Goal: Navigation & Orientation: Find specific page/section

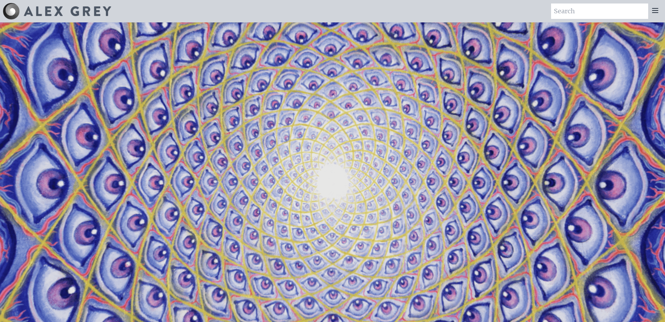
click at [653, 13] on icon at bounding box center [655, 10] width 6 height 4
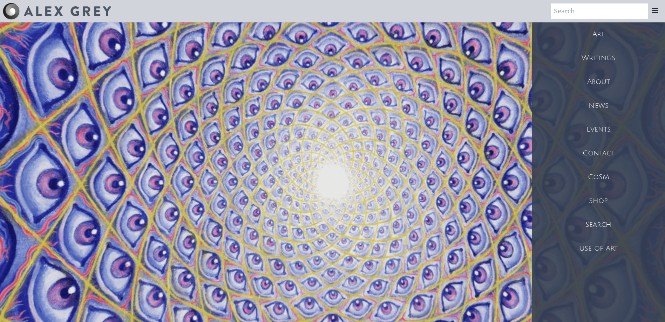
click at [602, 199] on div "Shop" at bounding box center [598, 201] width 133 height 24
